Goal: Use online tool/utility: Utilize a website feature to perform a specific function

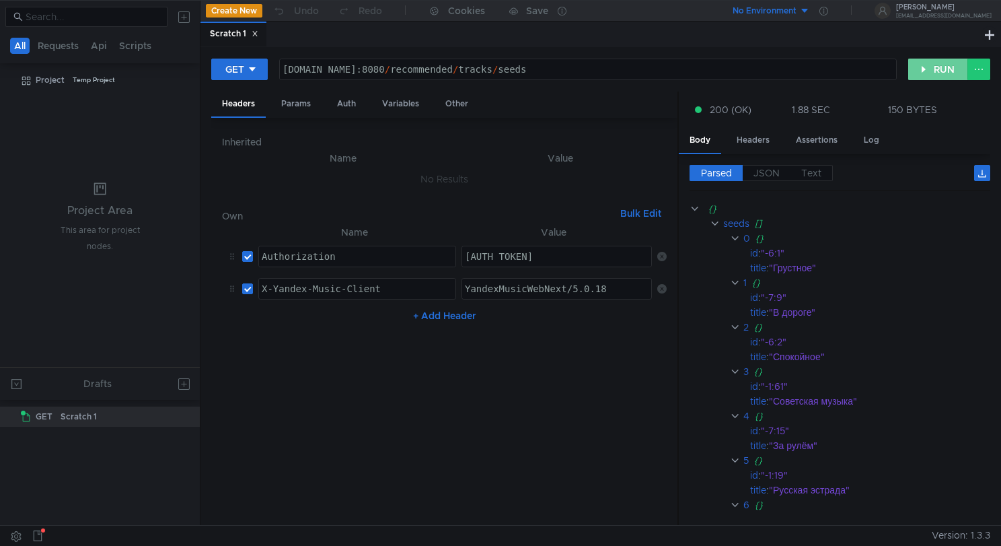
click at [925, 77] on button "RUN" at bounding box center [939, 70] width 60 height 22
click at [923, 72] on button "RUN" at bounding box center [939, 70] width 60 height 22
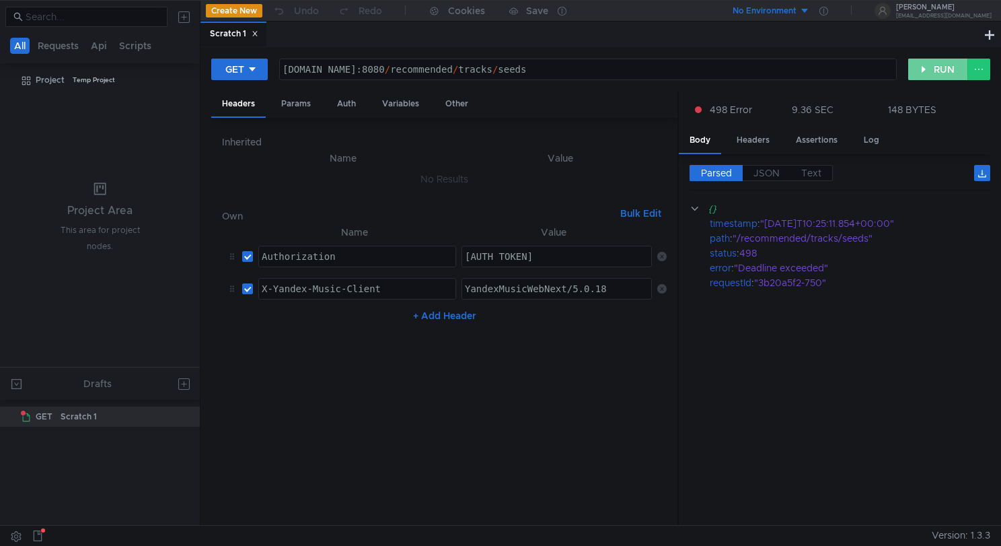
click at [929, 71] on button "RUN" at bounding box center [939, 70] width 60 height 22
click at [921, 71] on button "RUN" at bounding box center [939, 70] width 60 height 22
click at [921, 68] on button "RUN" at bounding box center [939, 70] width 60 height 22
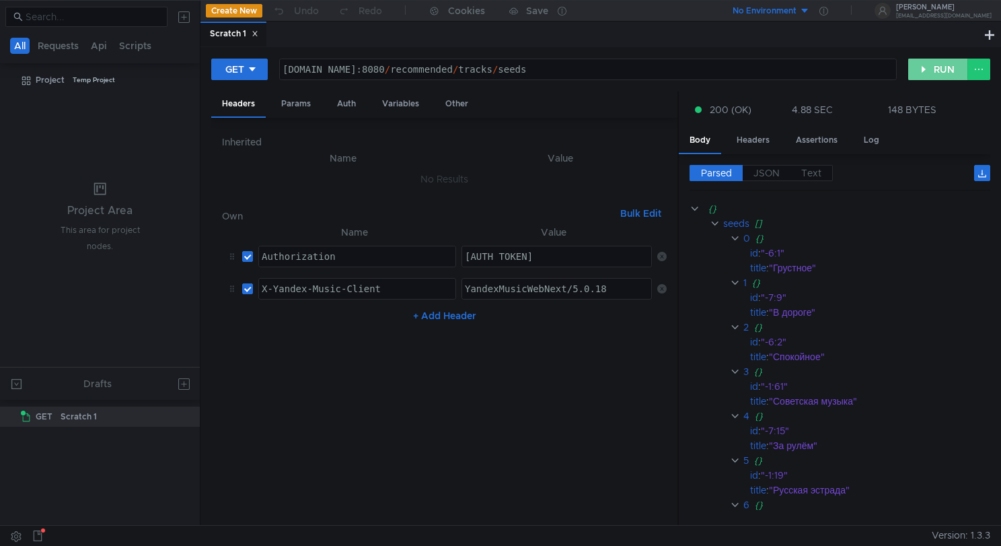
click at [932, 67] on button "RUN" at bounding box center [939, 70] width 60 height 22
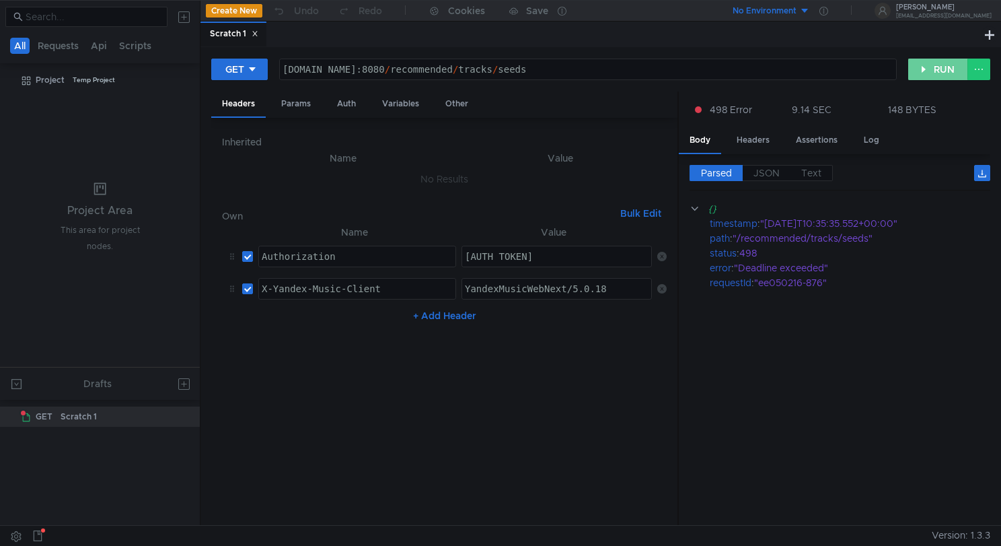
click at [929, 73] on button "RUN" at bounding box center [939, 70] width 60 height 22
click at [923, 58] on div "GET [DOMAIN_NAME]:8080 / recommended / tracks / seeds ההההההההההההההההההההההההה…" at bounding box center [600, 75] width 779 height 34
click at [930, 62] on button "RUN" at bounding box center [939, 70] width 60 height 22
click at [927, 68] on button "RUN" at bounding box center [939, 70] width 60 height 22
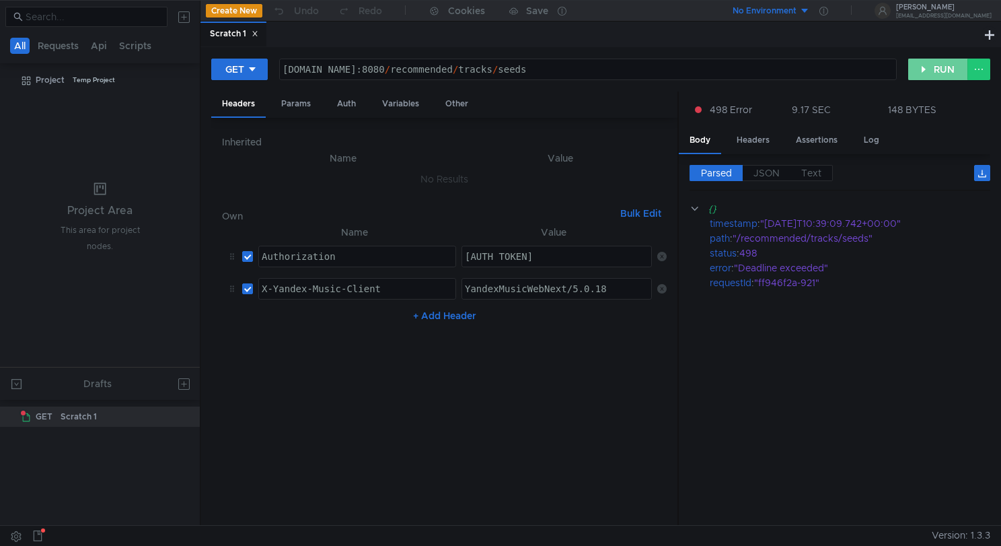
click at [933, 75] on button "RUN" at bounding box center [939, 70] width 60 height 22
click at [918, 67] on button "RUN" at bounding box center [939, 70] width 60 height 22
click at [921, 70] on button "RUN" at bounding box center [939, 70] width 60 height 22
